Goal: Information Seeking & Learning: Learn about a topic

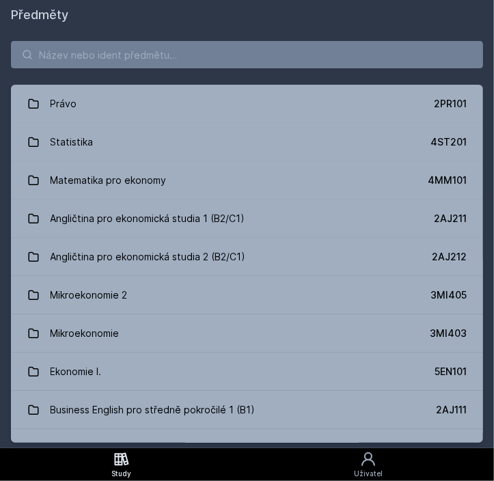
click at [264, 98] on button "Ne" at bounding box center [249, 88] width 49 height 34
click at [156, 43] on input "search" at bounding box center [247, 54] width 472 height 27
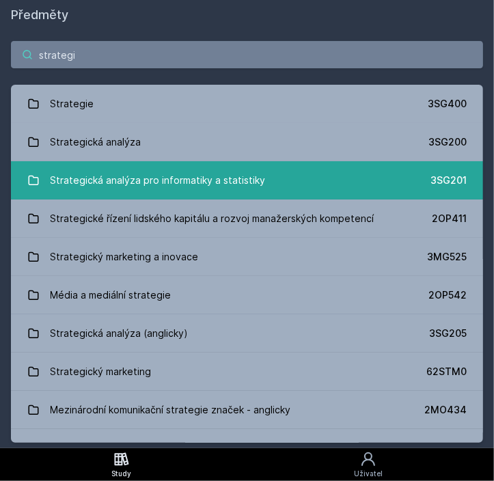
type input "strategi"
click at [165, 167] on div "Strategická analýza pro informatiky a statistiky" at bounding box center [158, 180] width 215 height 27
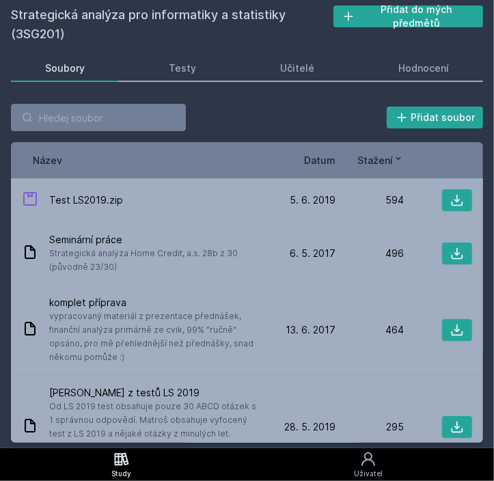
click at [321, 163] on span "Datum" at bounding box center [319, 160] width 31 height 14
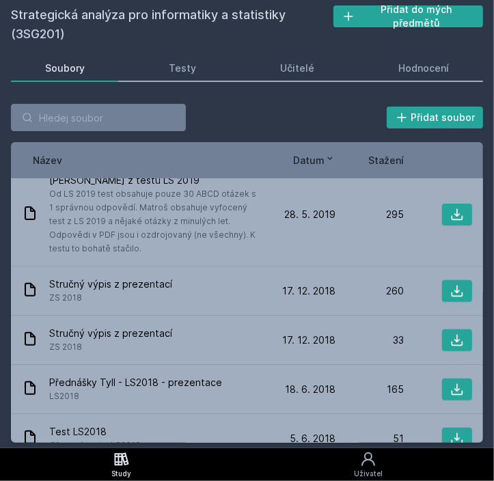
scroll to position [234, 0]
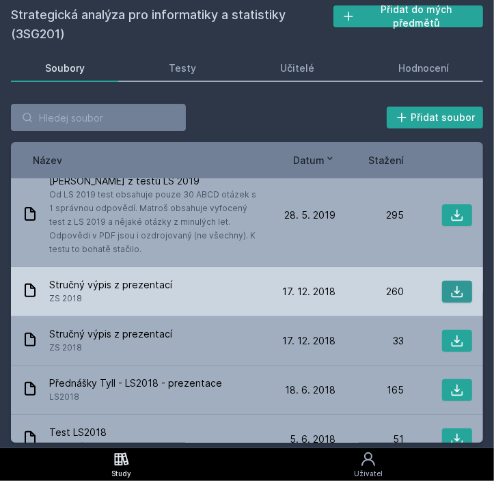
click at [450, 288] on icon at bounding box center [457, 292] width 14 height 14
